Goal: Check status: Check status

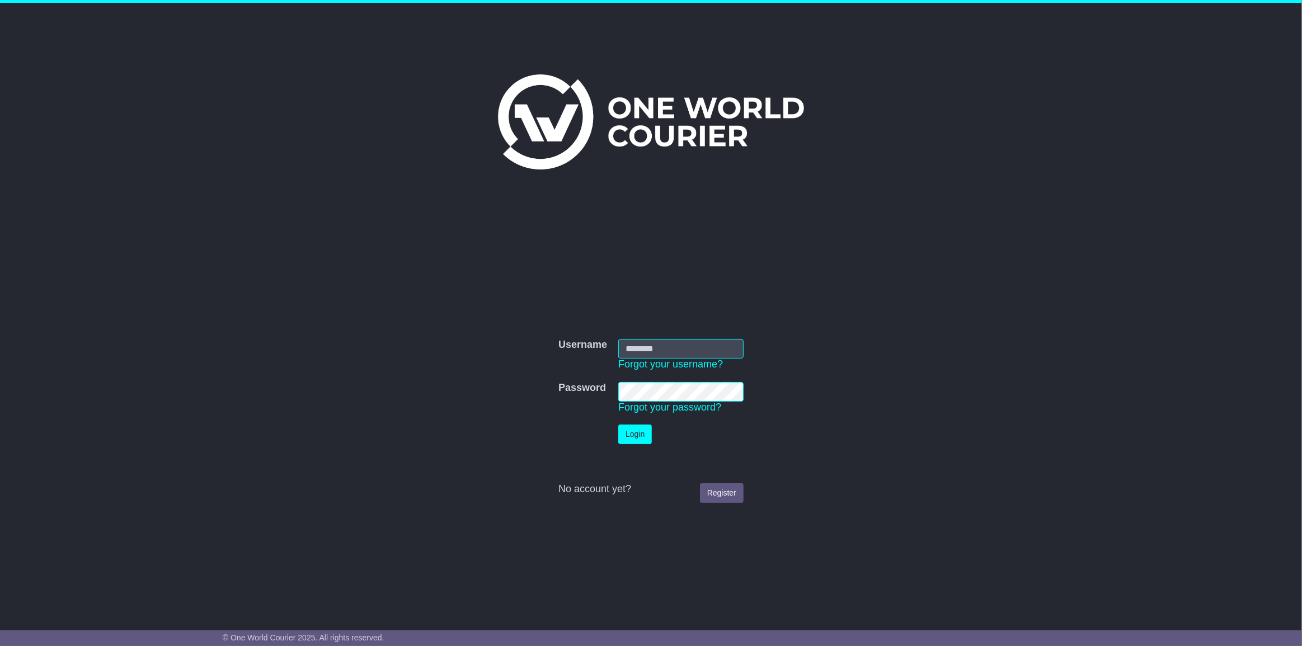
type input "**********"
click at [638, 433] on button "Login" at bounding box center [635, 435] width 34 height 20
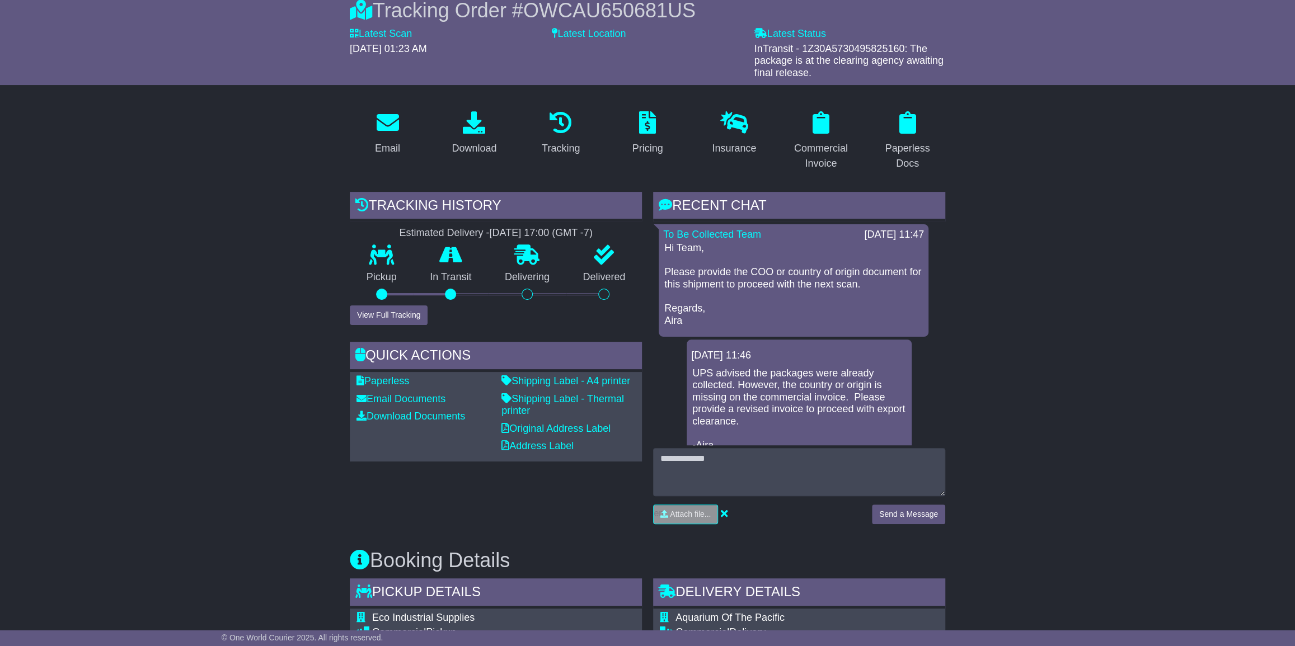
scroll to position [254, 0]
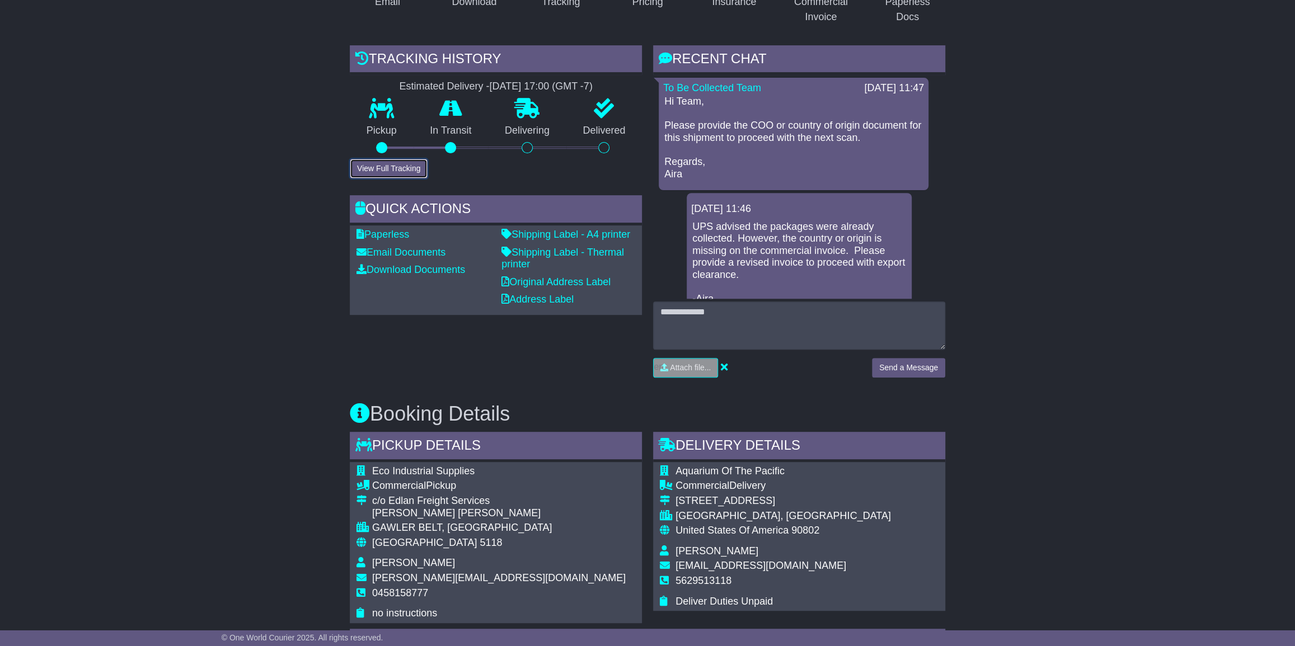
click at [393, 164] on button "View Full Tracking" at bounding box center [389, 169] width 78 height 20
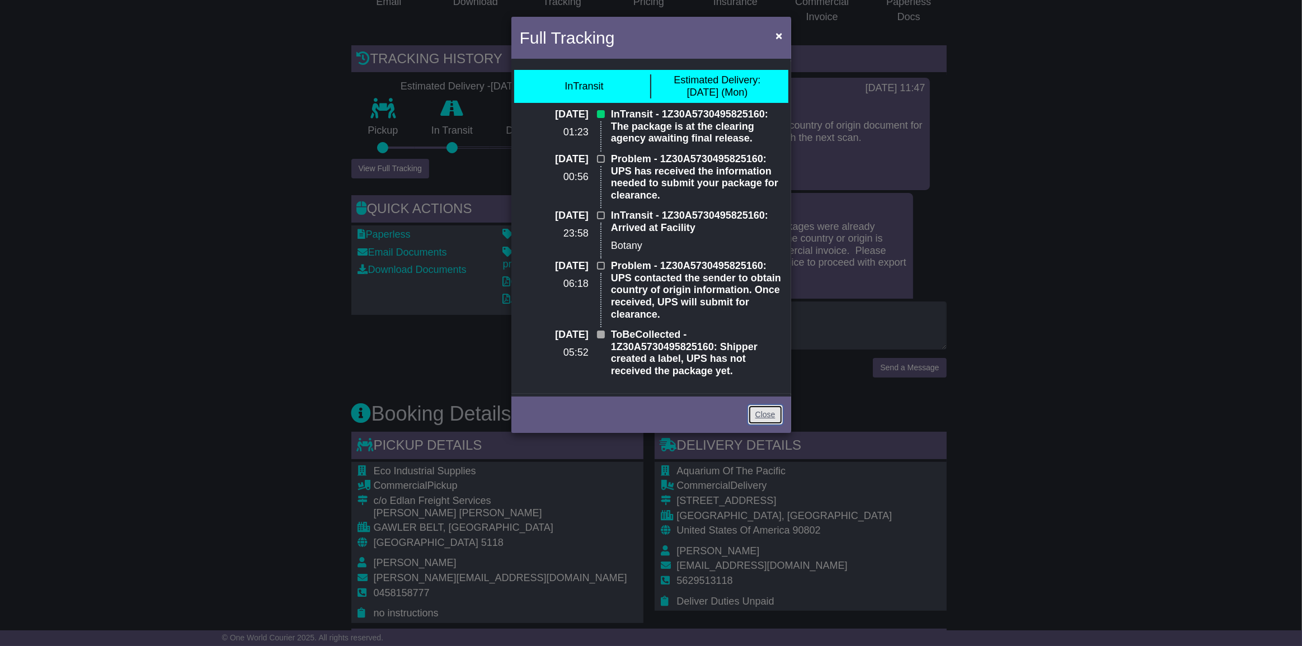
click at [772, 417] on link "Close" at bounding box center [765, 415] width 35 height 20
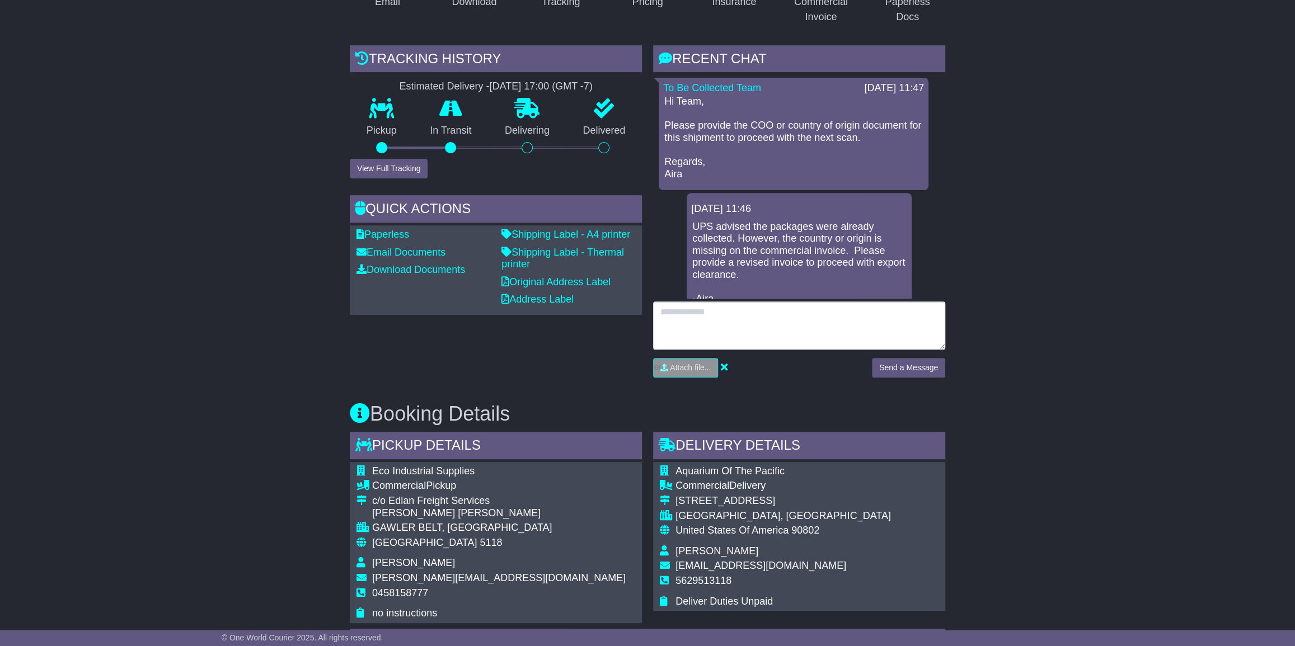
click at [702, 323] on textarea at bounding box center [799, 326] width 292 height 48
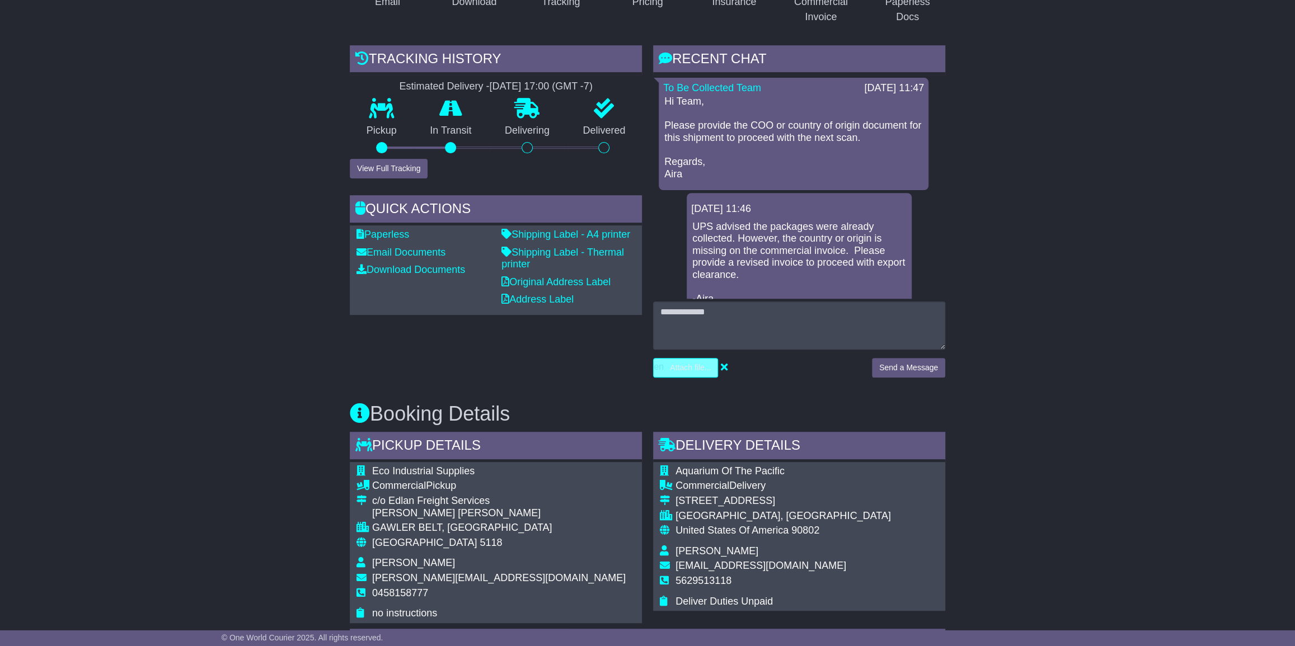
click at [690, 364] on input "file" at bounding box center [633, 368] width 170 height 18
type input "**********"
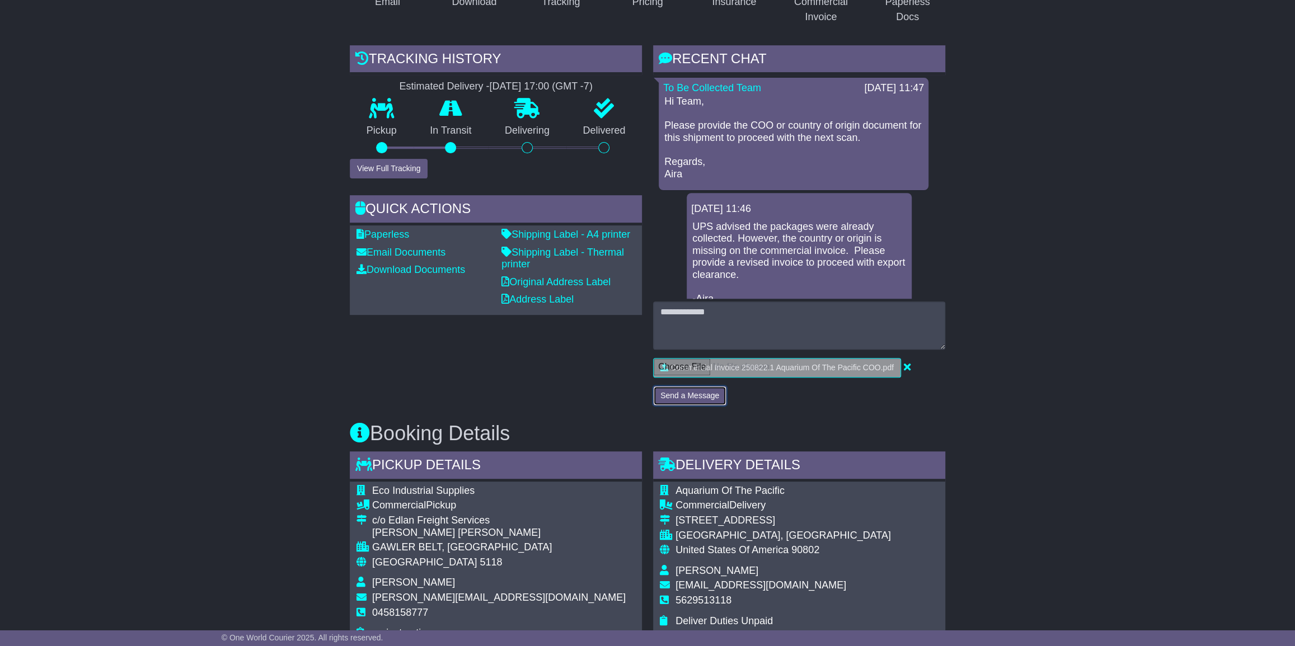
click at [684, 391] on button "Send a Message" at bounding box center [689, 396] width 73 height 20
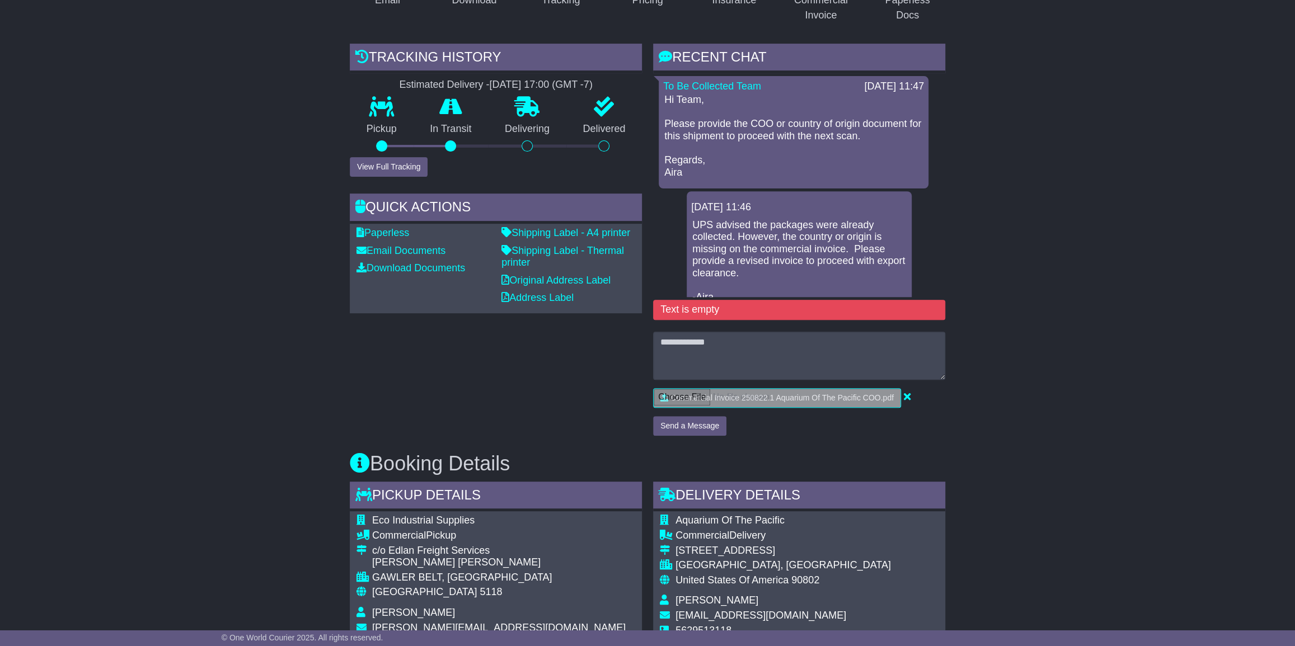
scroll to position [305, 0]
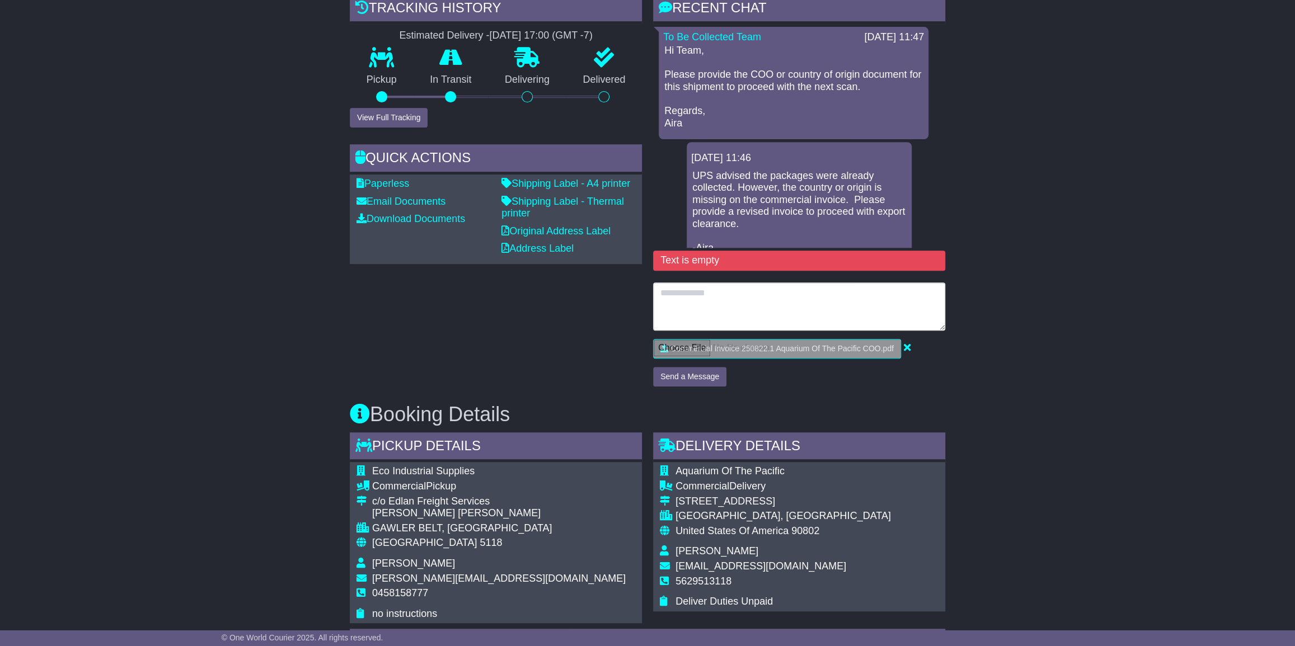
click at [687, 290] on textarea at bounding box center [799, 307] width 292 height 48
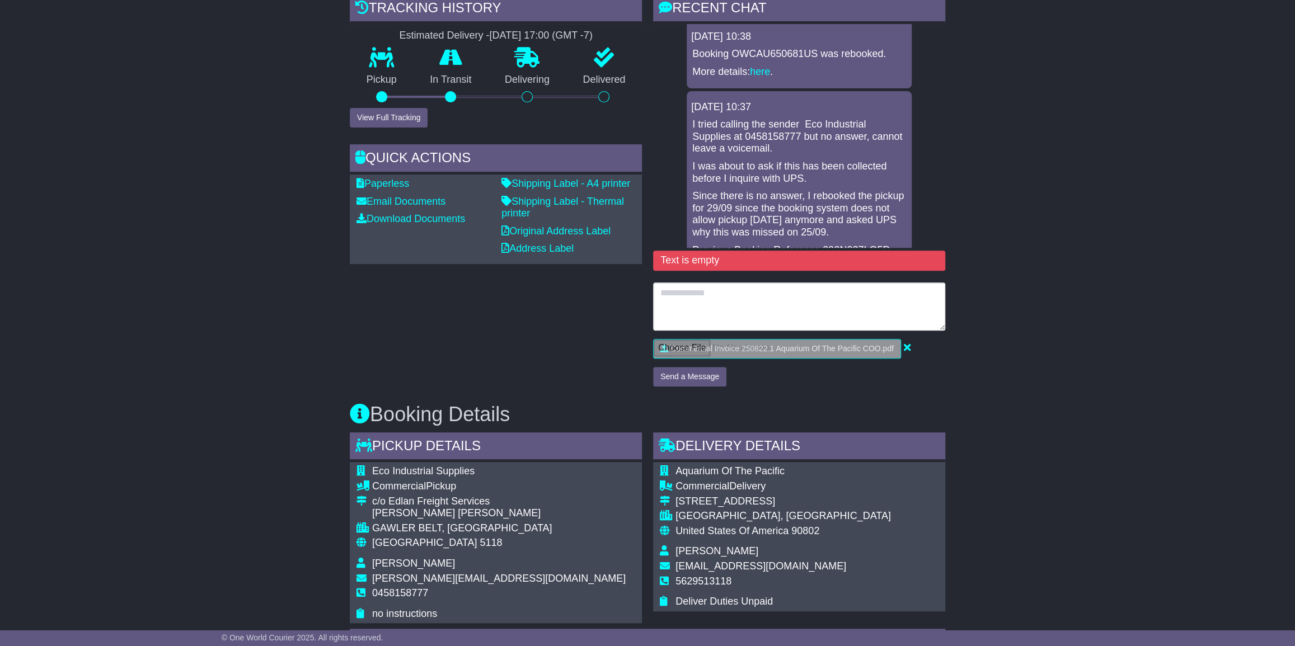
scroll to position [0, 0]
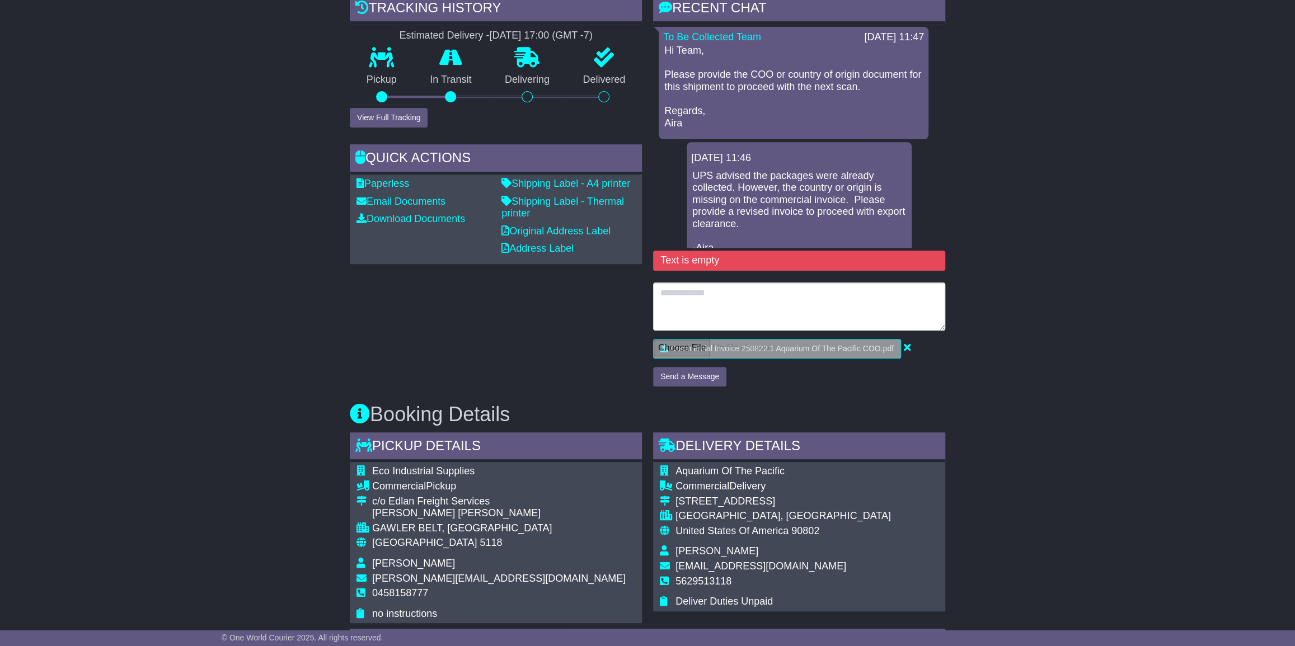
click at [677, 293] on textarea at bounding box center [799, 307] width 292 height 48
type textarea "**********"
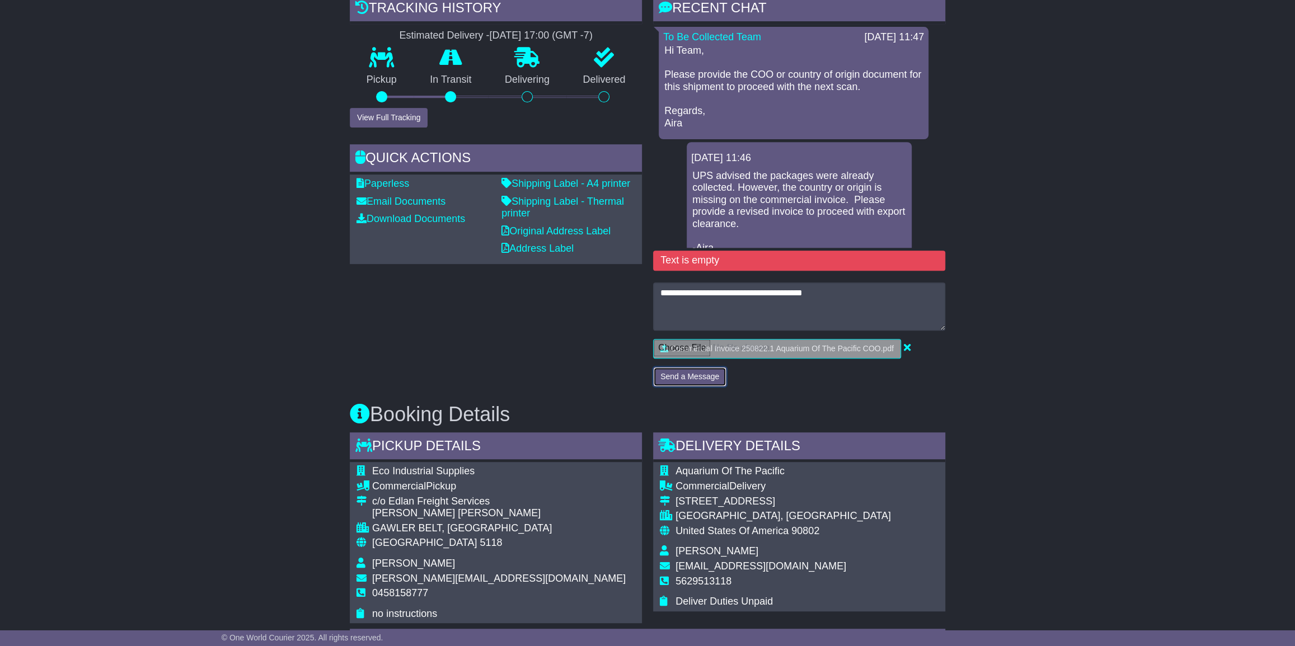
click at [692, 377] on button "Send a Message" at bounding box center [689, 377] width 73 height 20
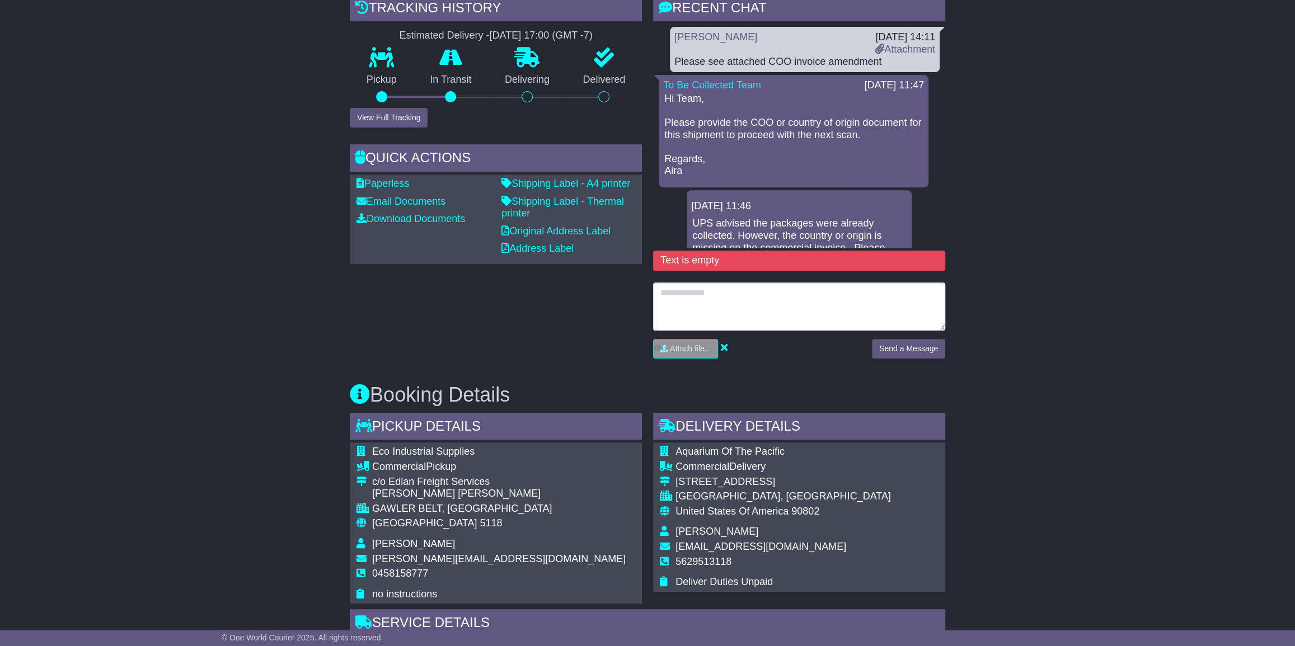
click at [669, 294] on textarea at bounding box center [799, 307] width 292 height 48
type textarea "**********"
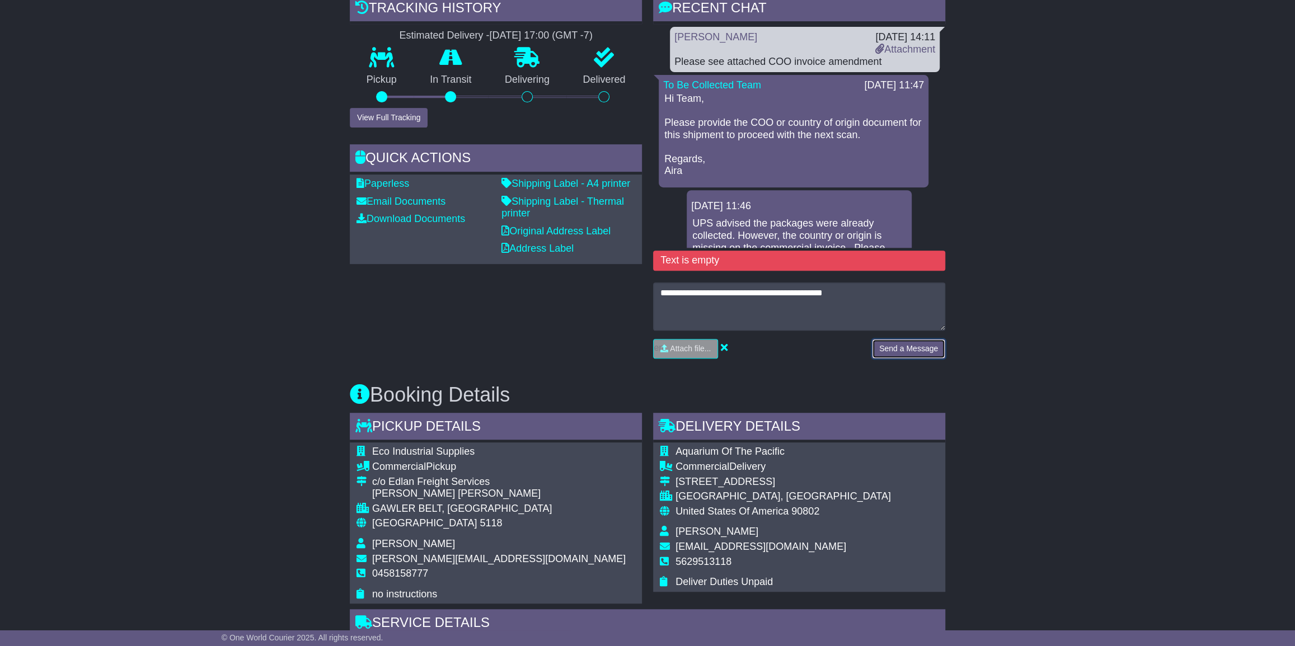
click at [925, 344] on button "Send a Message" at bounding box center [908, 349] width 73 height 20
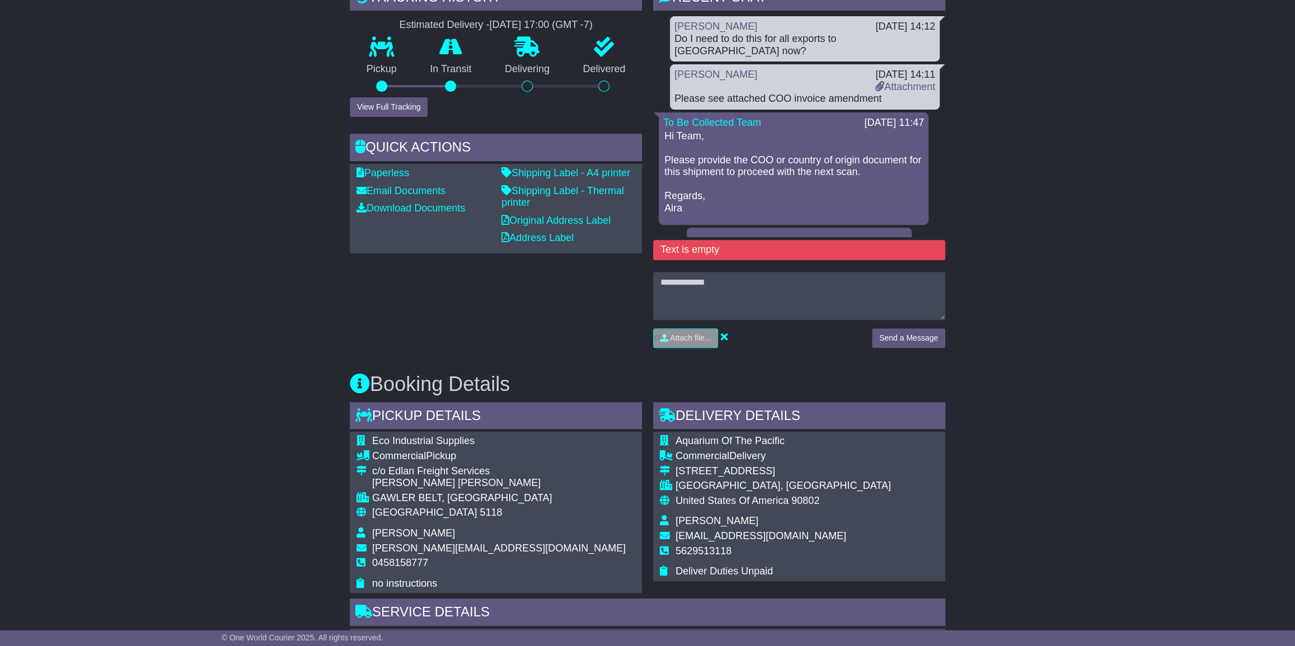
scroll to position [305, 0]
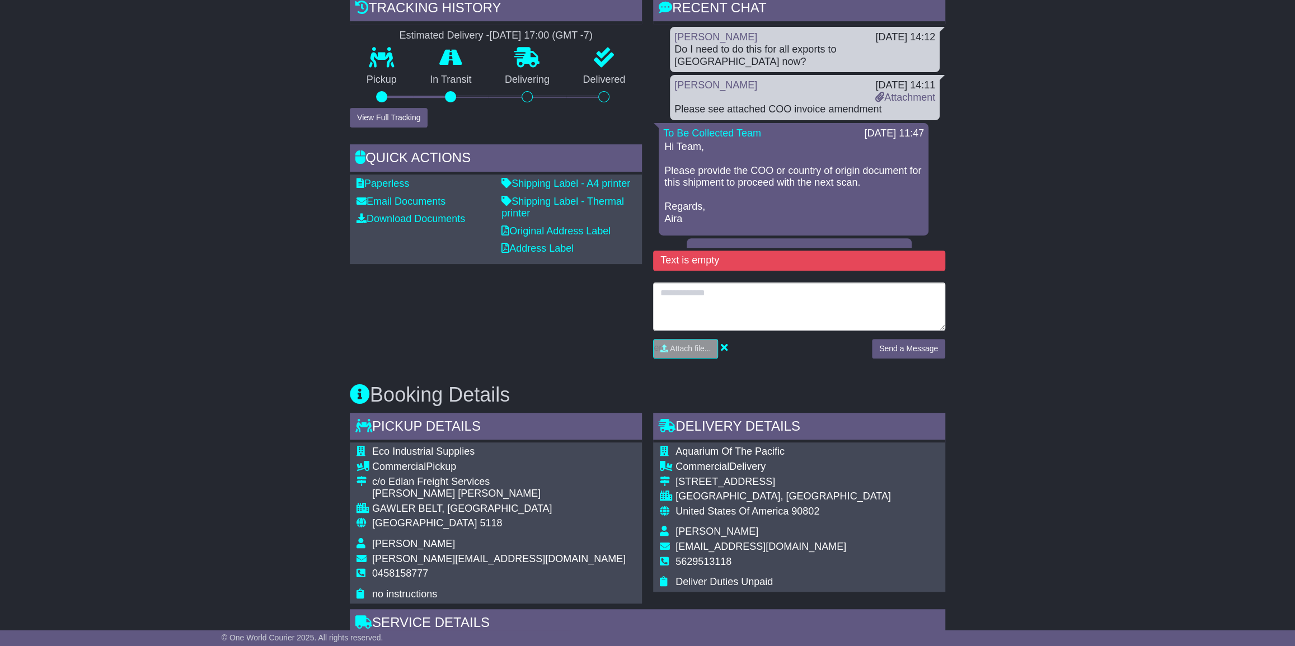
click at [675, 293] on textarea at bounding box center [799, 307] width 292 height 48
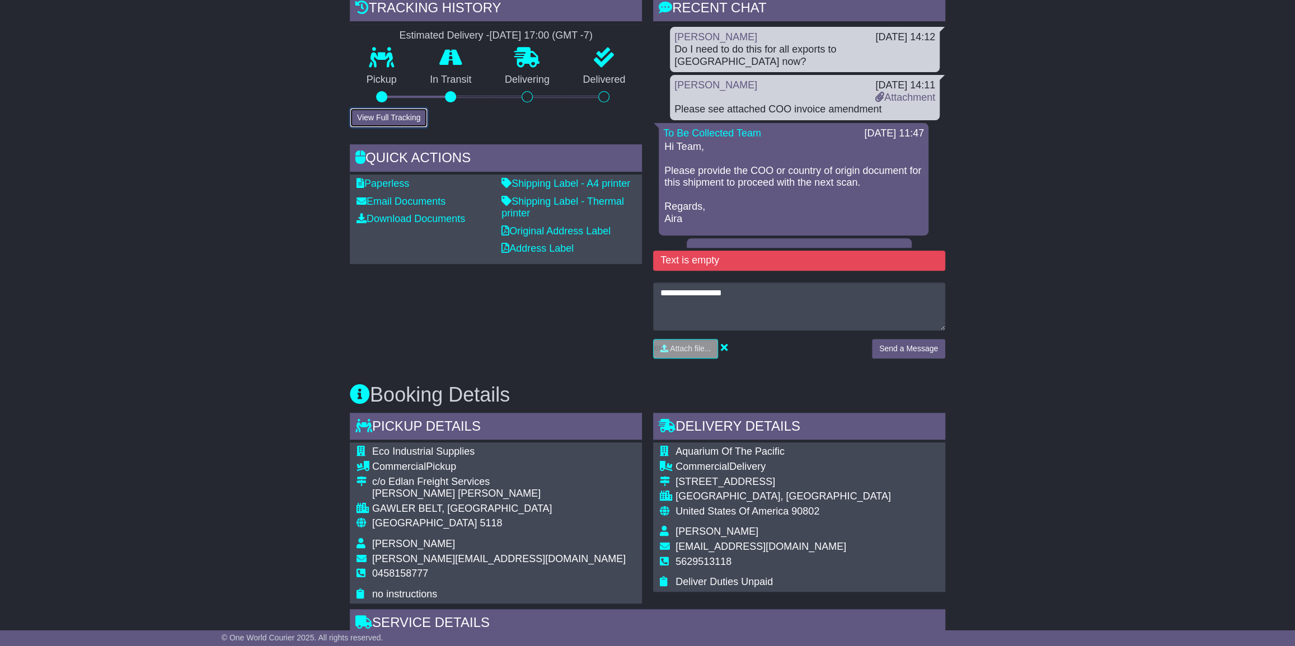
click at [390, 117] on button "View Full Tracking" at bounding box center [389, 118] width 78 height 20
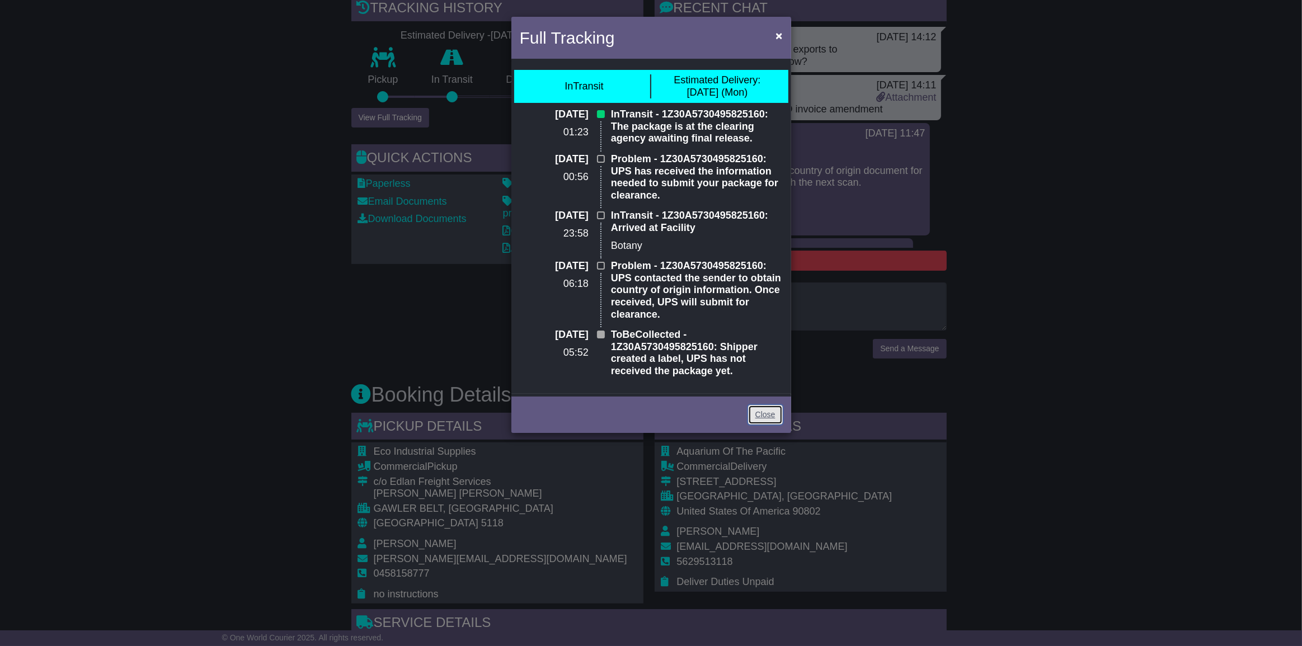
click at [769, 416] on link "Close" at bounding box center [765, 415] width 35 height 20
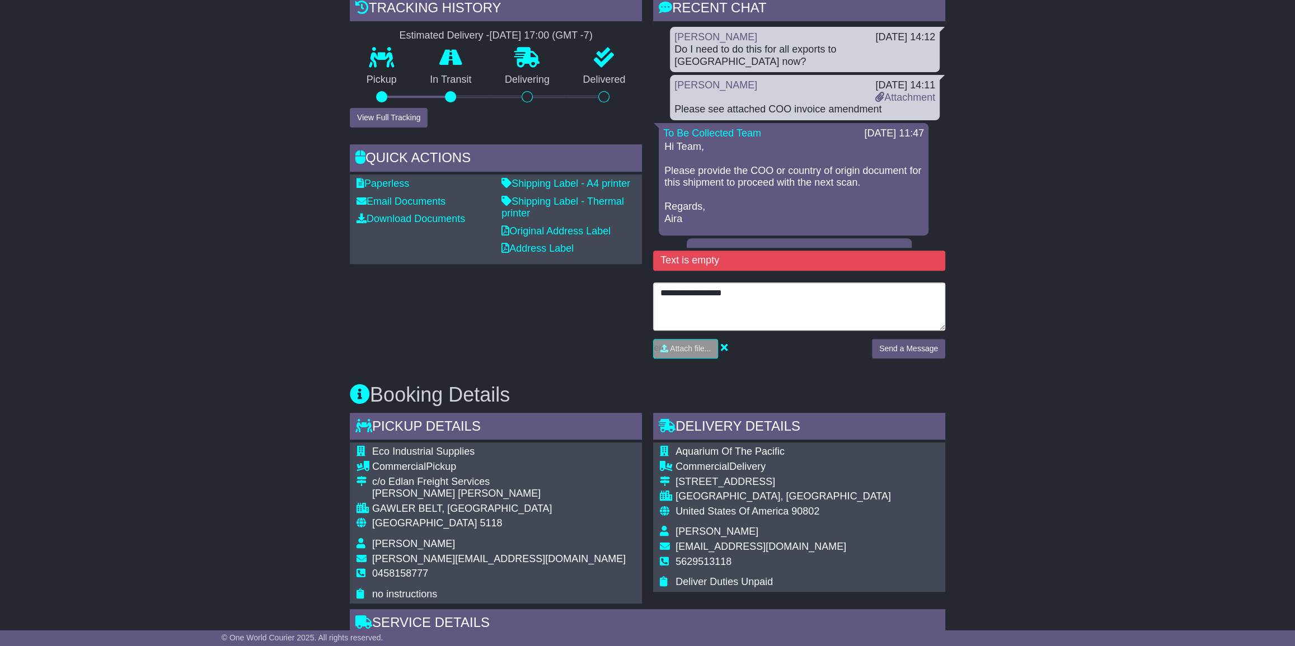
click at [736, 294] on textarea "**********" at bounding box center [799, 307] width 292 height 48
type textarea "**********"
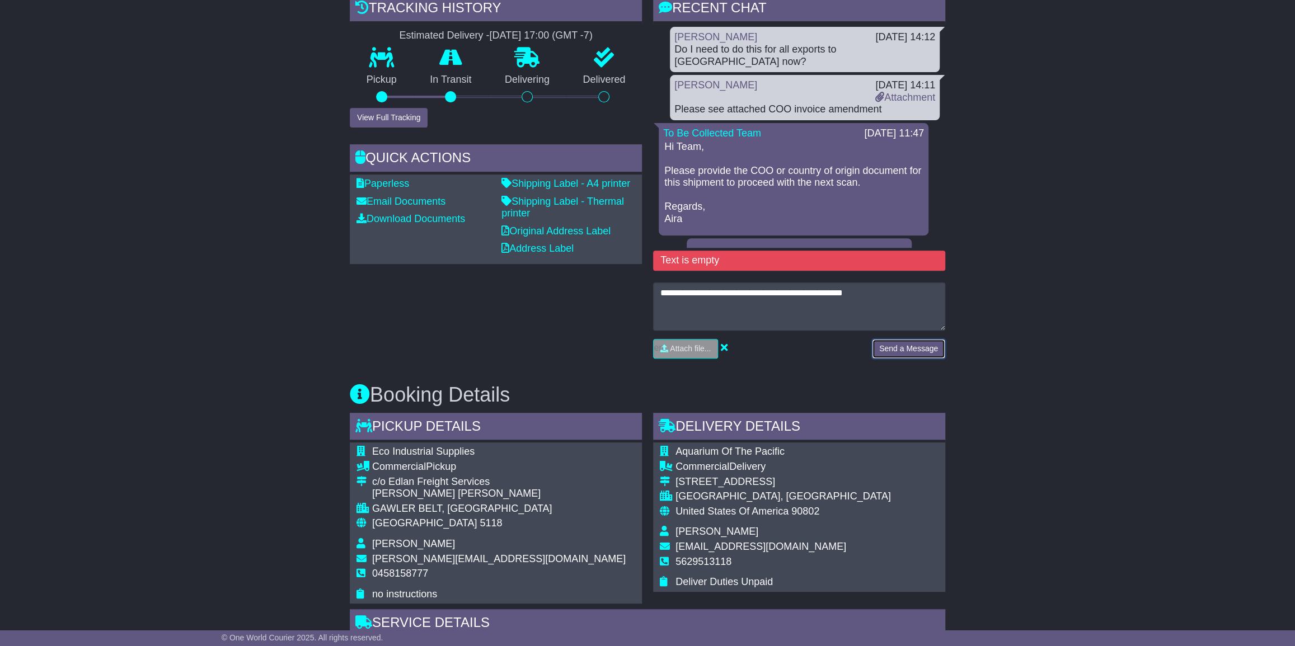
click at [916, 344] on button "Send a Message" at bounding box center [908, 349] width 73 height 20
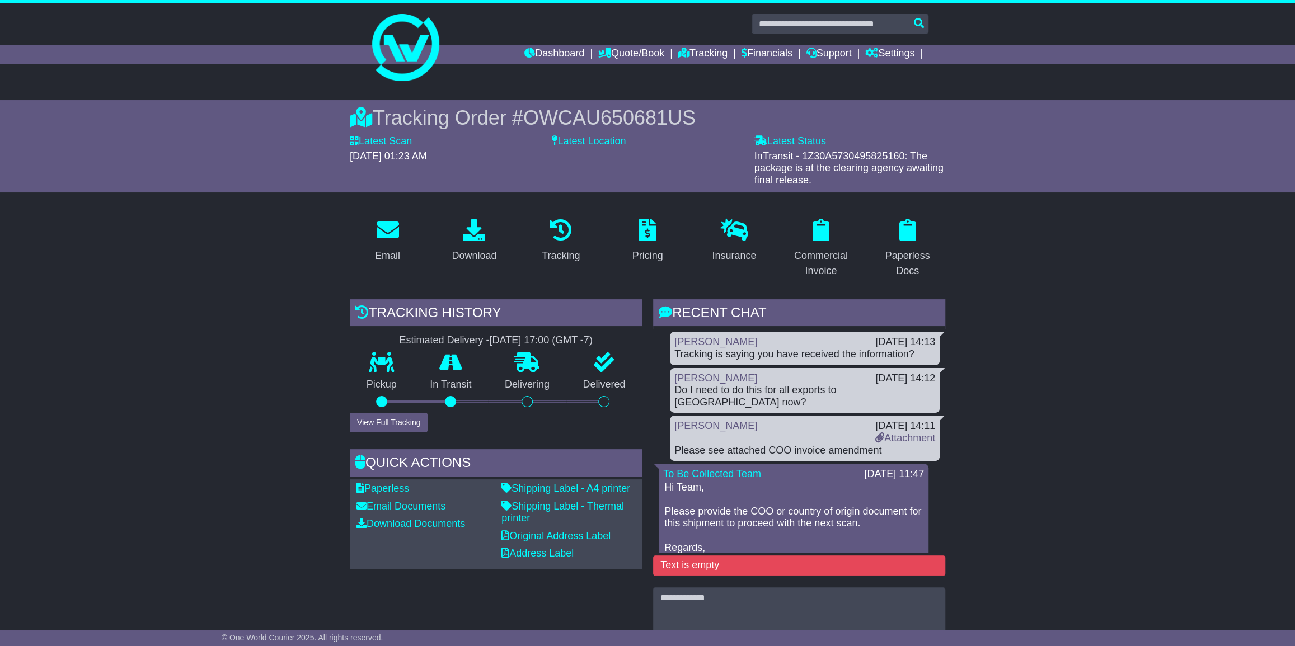
scroll to position [0, 0]
click at [545, 50] on link "Dashboard" at bounding box center [554, 54] width 60 height 19
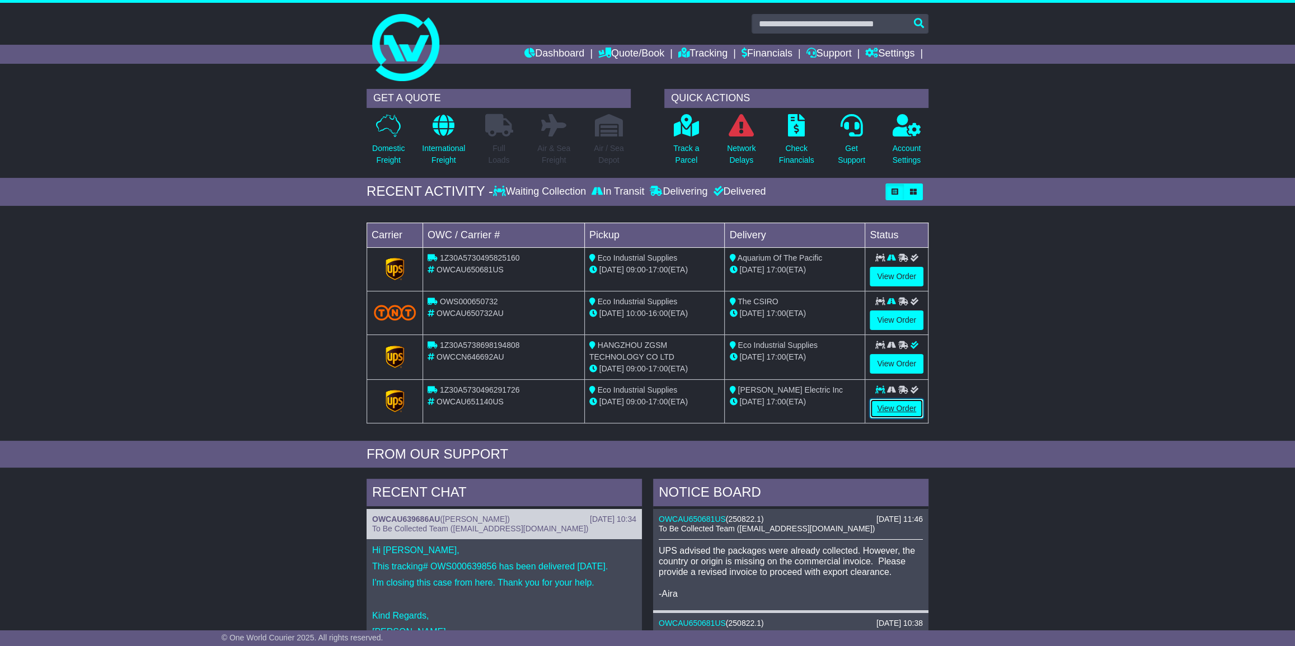
click at [902, 407] on link "View Order" at bounding box center [896, 409] width 54 height 20
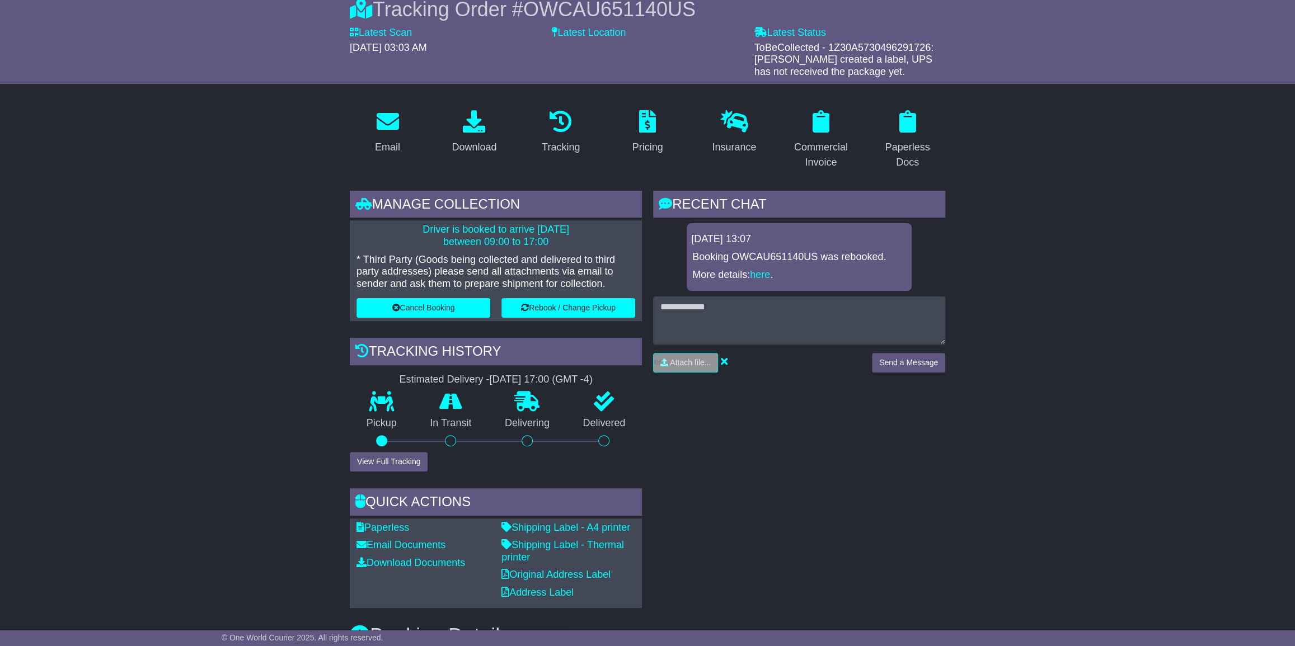
scroll to position [152, 0]
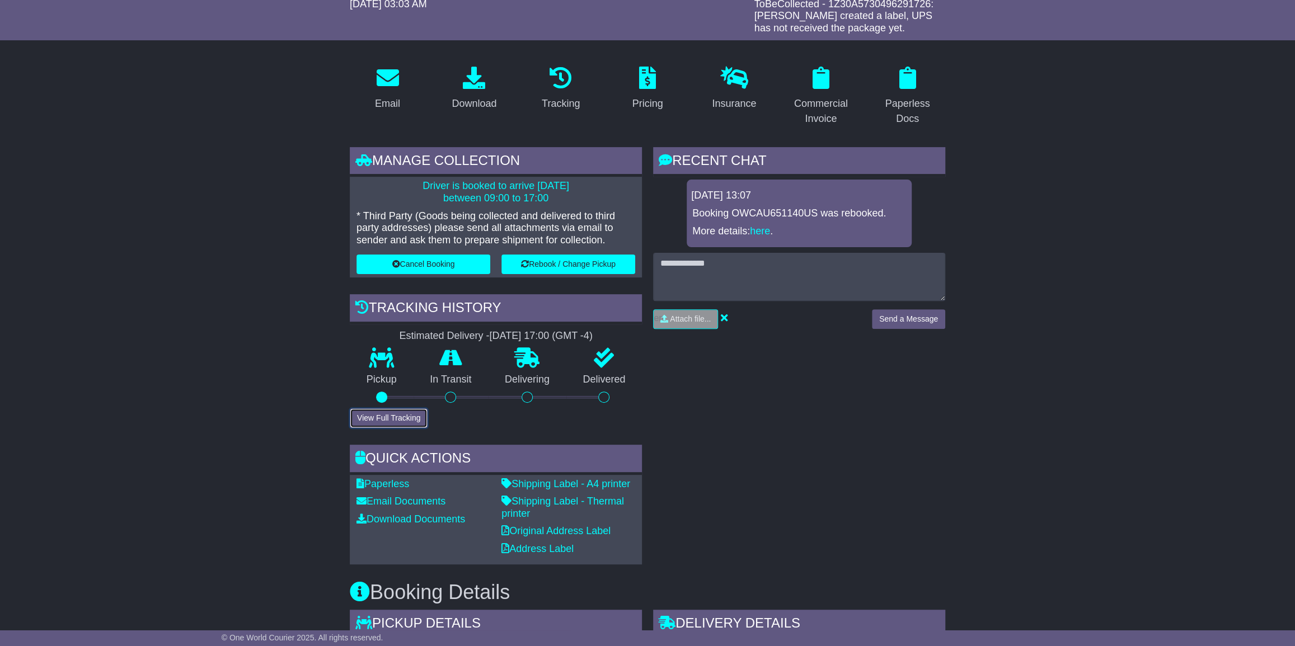
click at [387, 416] on button "View Full Tracking" at bounding box center [389, 418] width 78 height 20
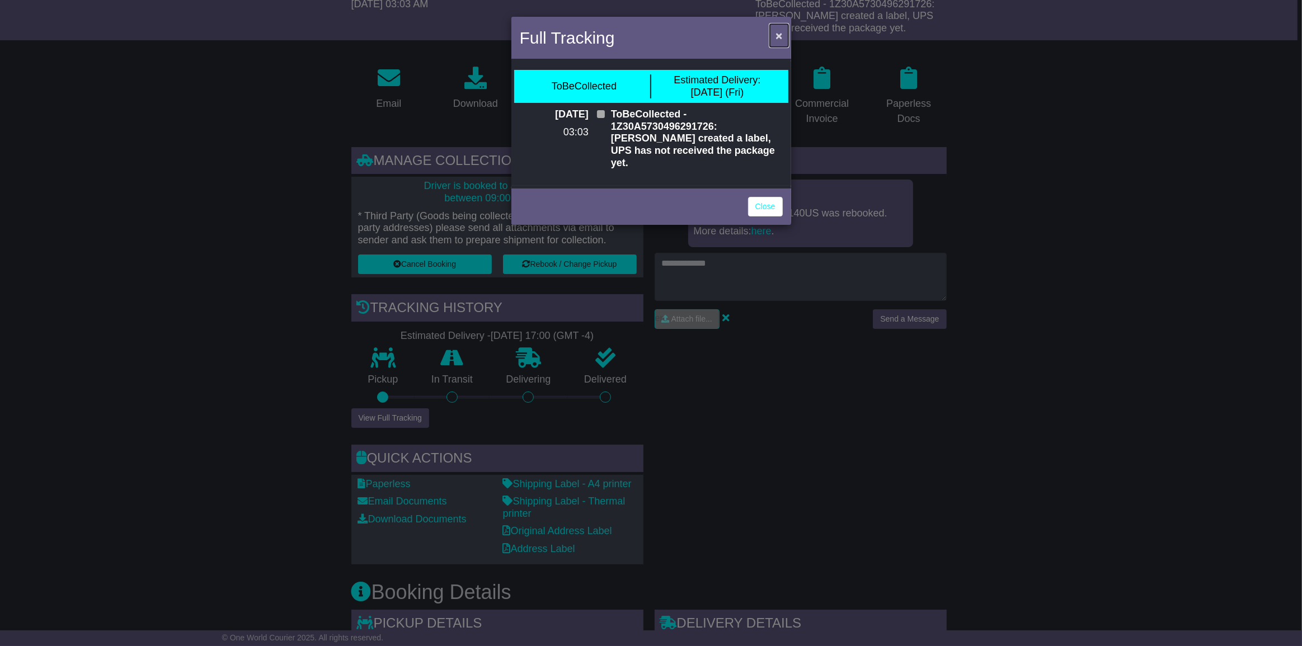
click at [780, 32] on span "×" at bounding box center [778, 35] width 7 height 13
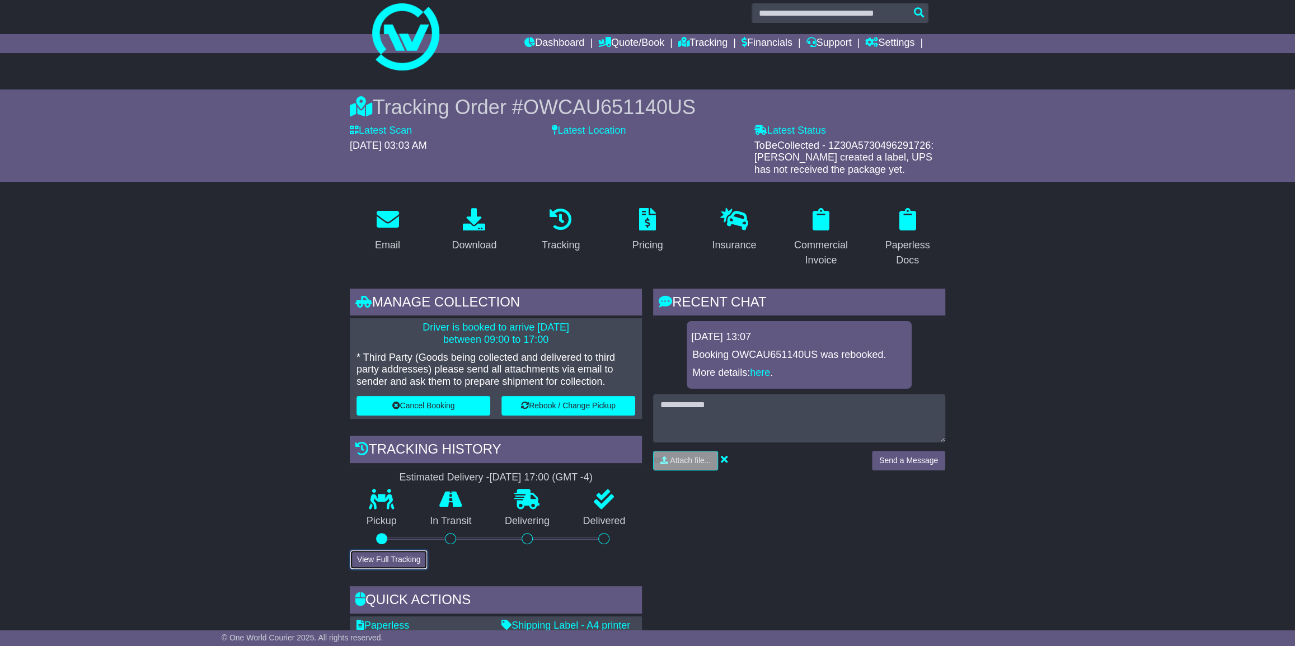
scroll to position [0, 0]
